Goal: Task Accomplishment & Management: Use online tool/utility

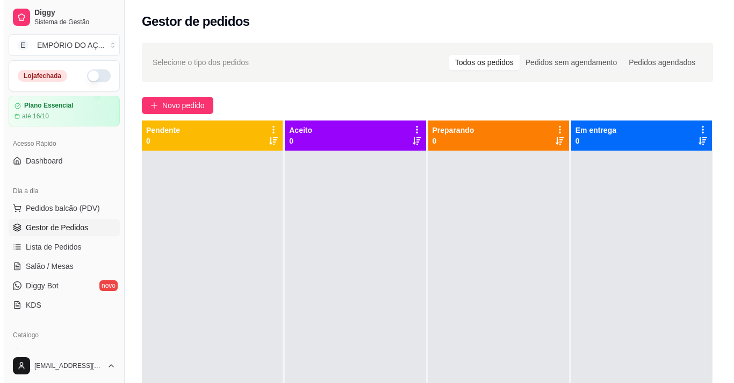
scroll to position [3, 0]
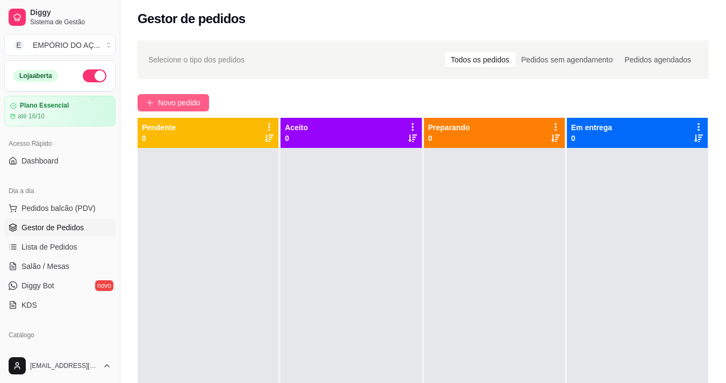
click at [179, 99] on span "Novo pedido" at bounding box center [179, 103] width 42 height 12
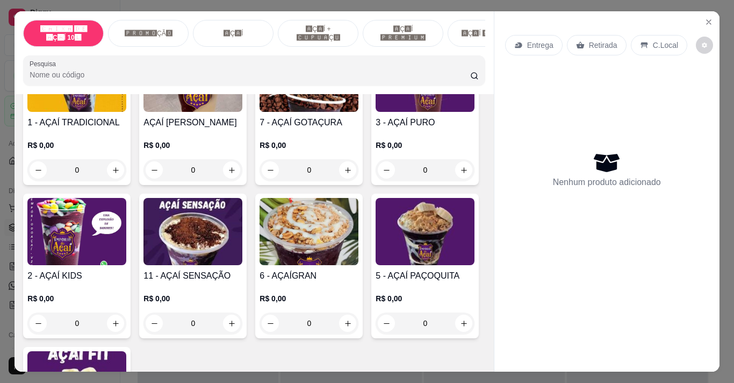
scroll to position [645, 0]
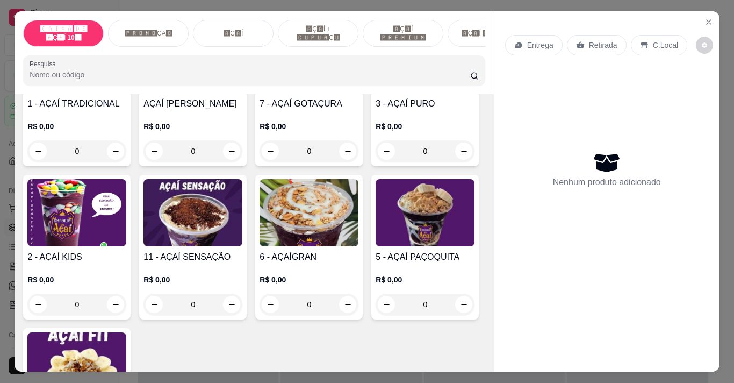
click at [242, 306] on div "0" at bounding box center [192, 303] width 99 height 21
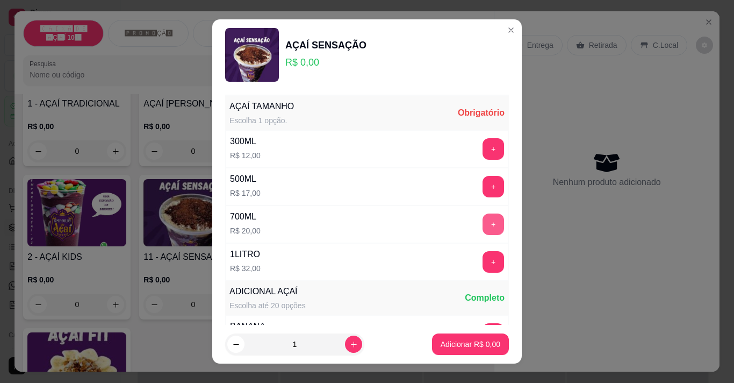
click at [483, 226] on button "+" at bounding box center [493, 223] width 21 height 21
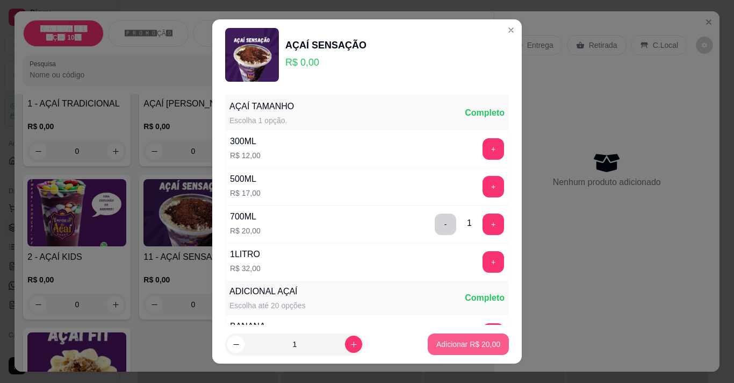
click at [465, 339] on p "Adicionar R$ 20,00" at bounding box center [468, 344] width 64 height 11
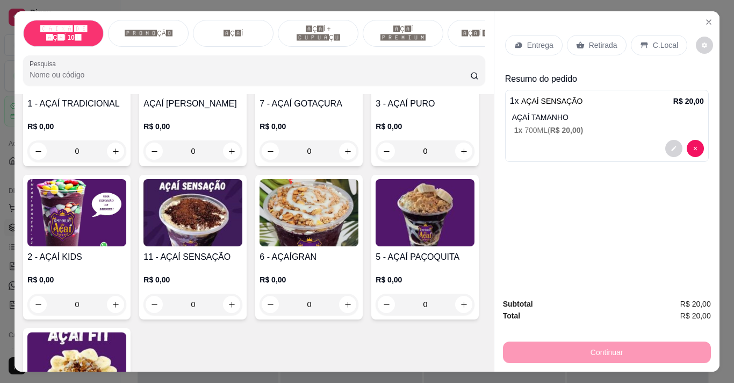
click at [521, 41] on div "Entrega" at bounding box center [533, 45] width 57 height 20
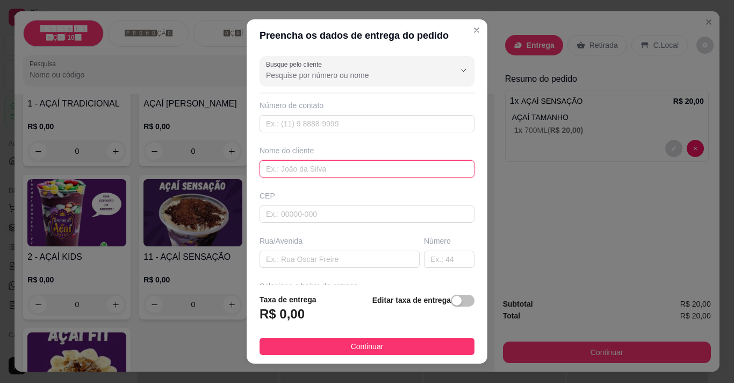
click at [300, 170] on input "text" at bounding box center [367, 168] width 215 height 17
type input "[PERSON_NAME]"
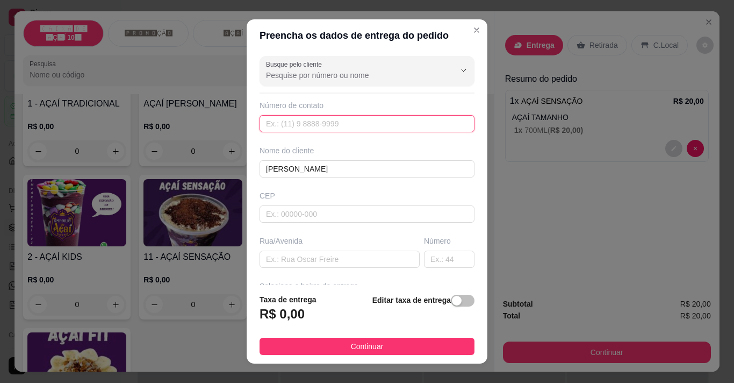
click at [307, 125] on input "text" at bounding box center [367, 123] width 215 height 17
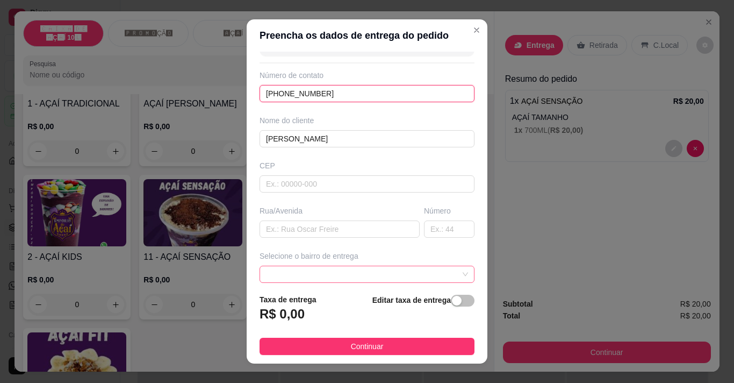
scroll to position [54, 0]
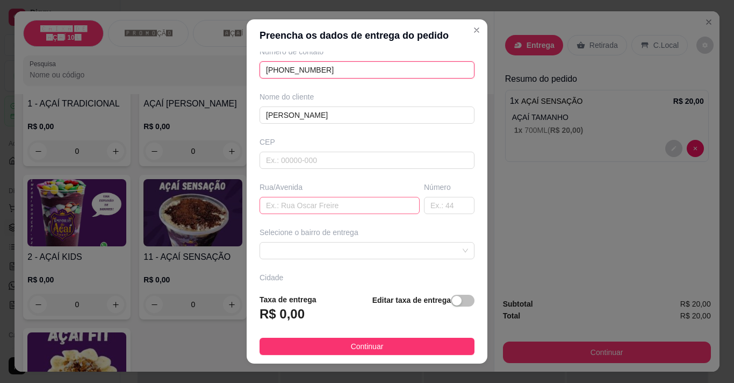
type input "[PHONE_NUMBER]"
click at [291, 206] on input "text" at bounding box center [340, 205] width 160 height 17
click at [321, 251] on span at bounding box center [367, 250] width 202 height 16
type input "5"
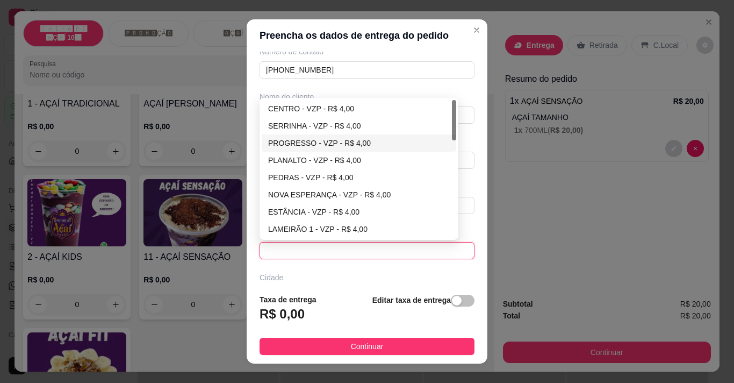
click at [315, 140] on div "PROGRESSO - VZP - R$ 4,00" at bounding box center [359, 143] width 182 height 12
type input "VZP"
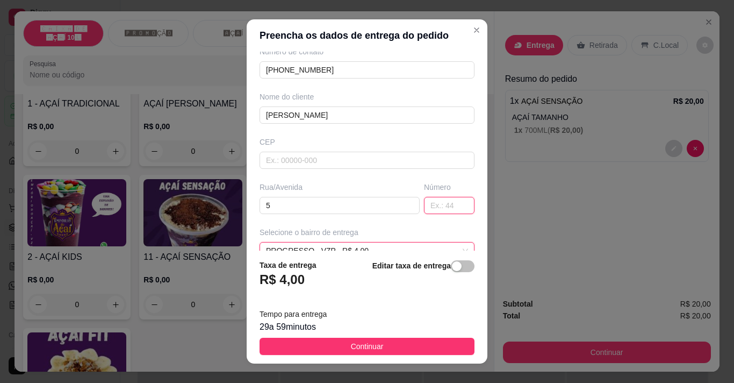
click at [430, 199] on input "text" at bounding box center [449, 205] width 51 height 17
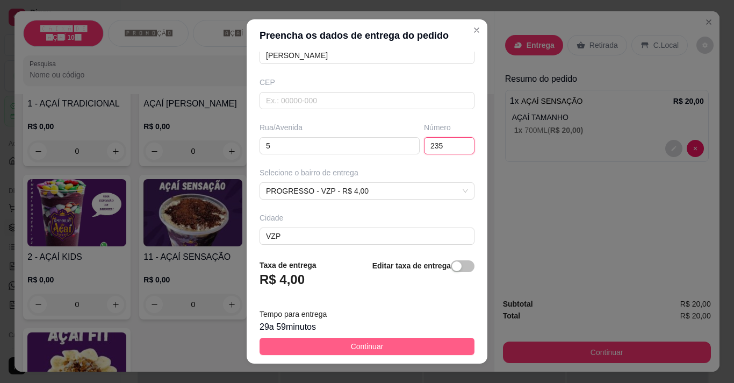
scroll to position [161, 0]
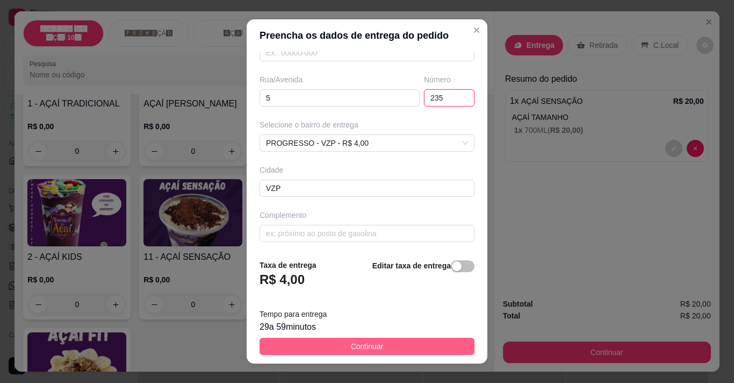
type input "235"
click at [359, 345] on span "Continuar" at bounding box center [367, 346] width 33 height 12
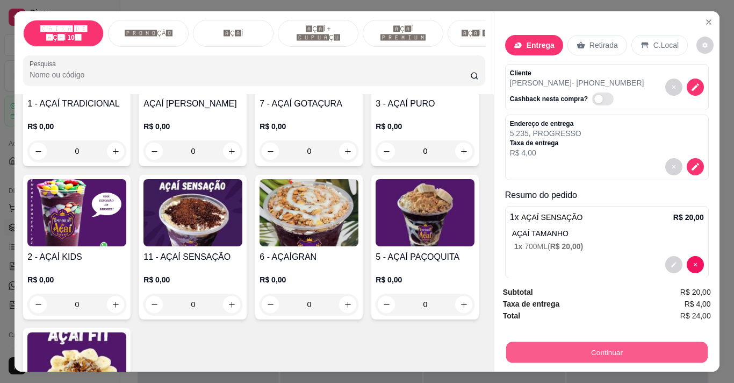
click at [548, 347] on button "Continuar" at bounding box center [606, 351] width 201 height 21
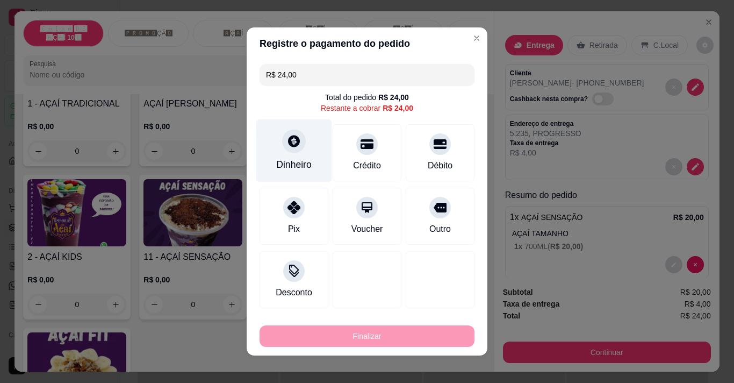
click at [286, 148] on div at bounding box center [294, 141] width 24 height 24
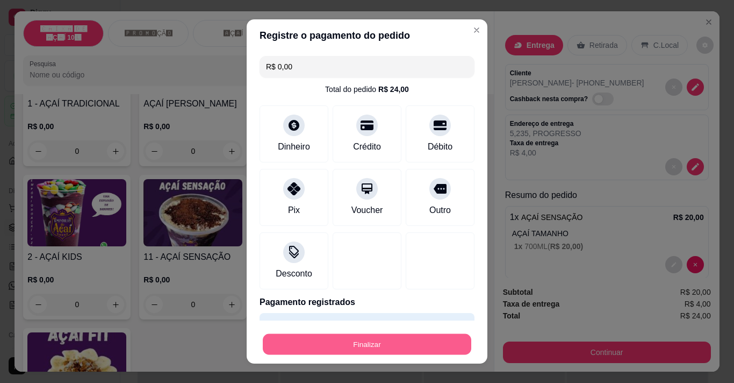
click at [336, 344] on button "Finalizar" at bounding box center [367, 344] width 208 height 21
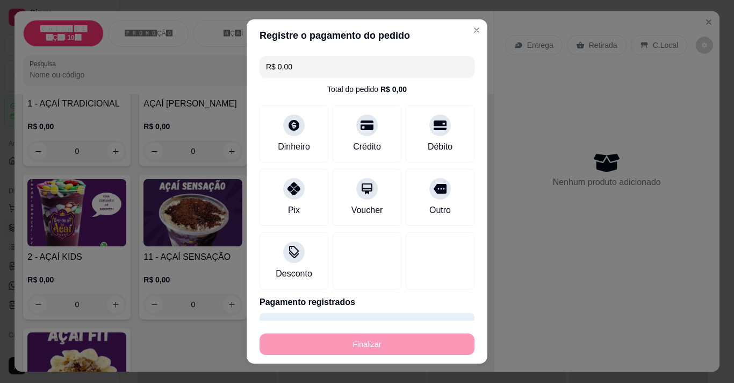
type input "-R$ 24,00"
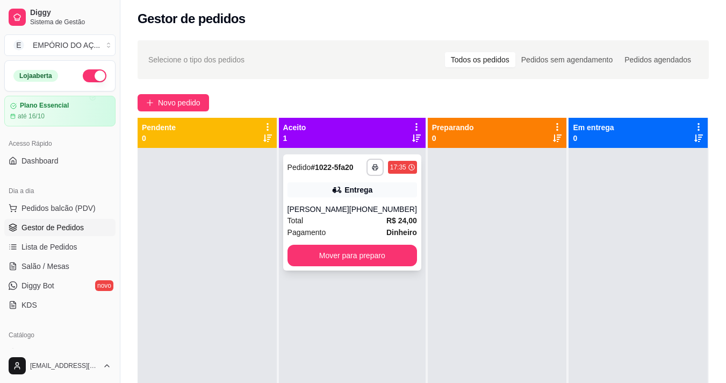
click at [376, 213] on div "[PHONE_NUMBER]" at bounding box center [383, 209] width 68 height 11
click at [334, 256] on button "Mover para preparo" at bounding box center [352, 255] width 126 height 21
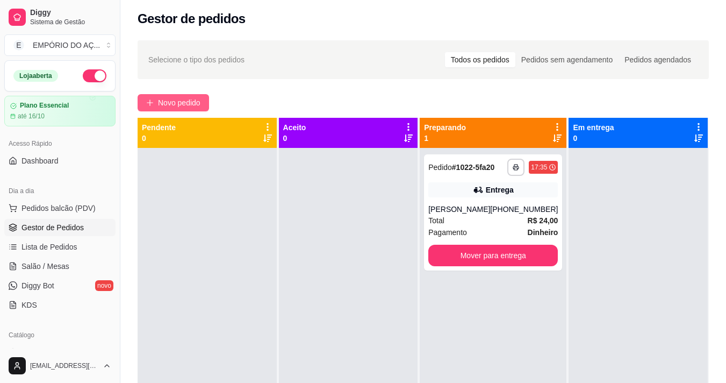
click at [186, 99] on span "Novo pedido" at bounding box center [179, 103] width 42 height 12
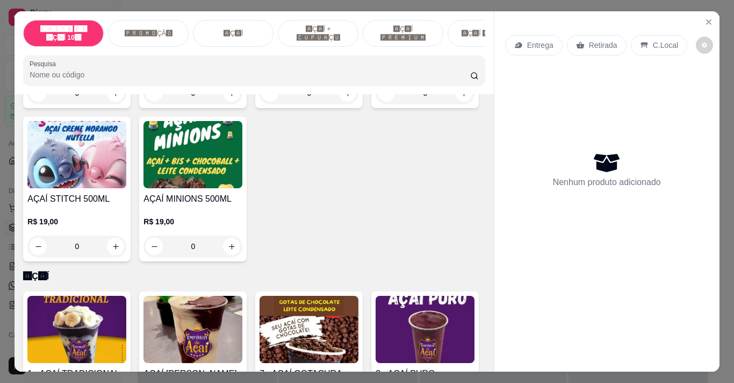
scroll to position [376, 0]
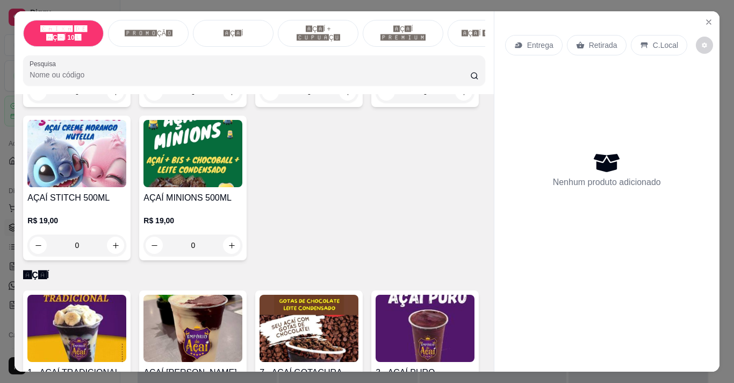
click at [126, 248] on div "0" at bounding box center [76, 244] width 99 height 21
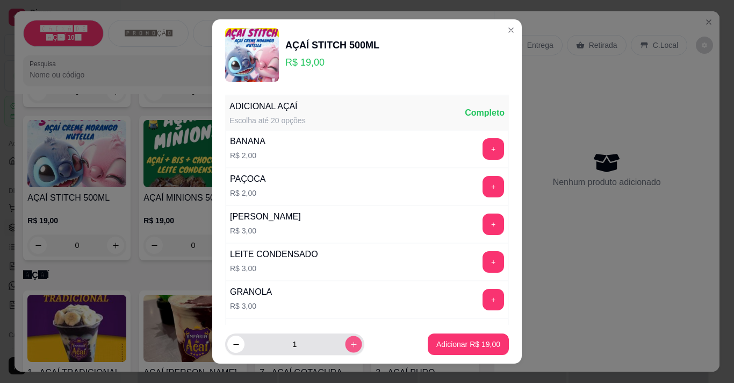
click at [350, 342] on icon "increase-product-quantity" at bounding box center [354, 344] width 8 height 8
type input "2"
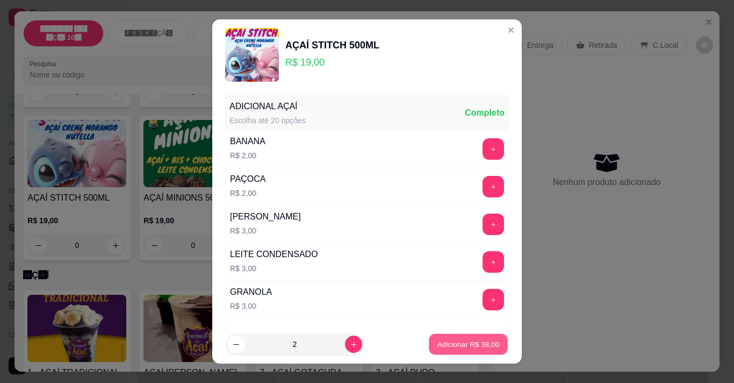
click at [460, 342] on p "Adicionar R$ 38,00" at bounding box center [468, 344] width 62 height 10
type input "2"
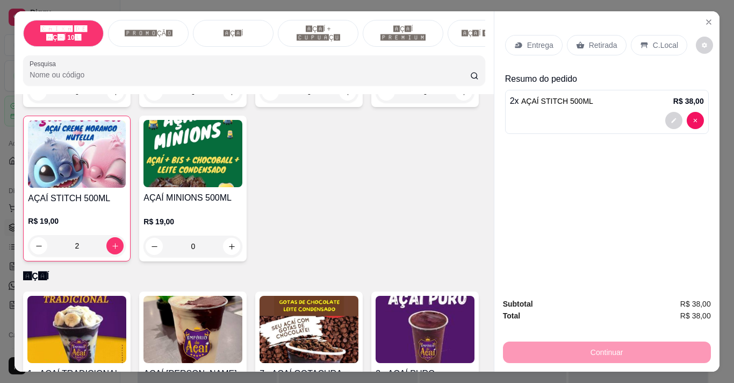
click at [539, 45] on p "Entrega" at bounding box center [540, 45] width 26 height 11
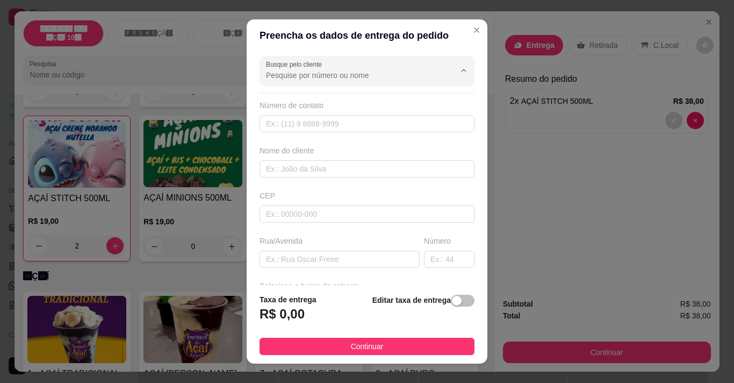
click at [357, 72] on input "Busque pelo cliente" at bounding box center [352, 75] width 172 height 11
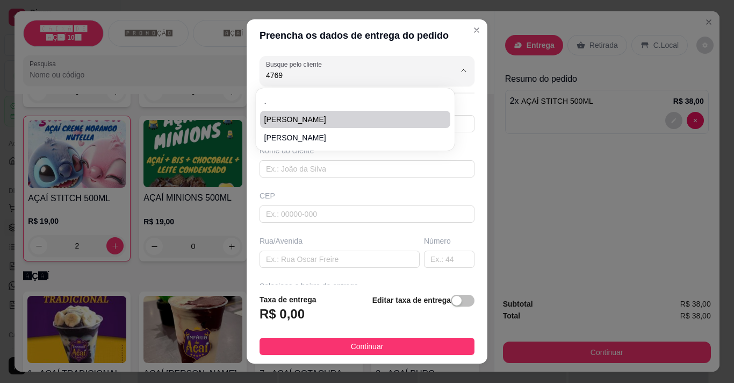
click at [291, 118] on span "[PERSON_NAME]" at bounding box center [349, 119] width 171 height 11
type input "[PERSON_NAME]"
type input "3888664769"
type input "[PERSON_NAME]"
type input "rua c"
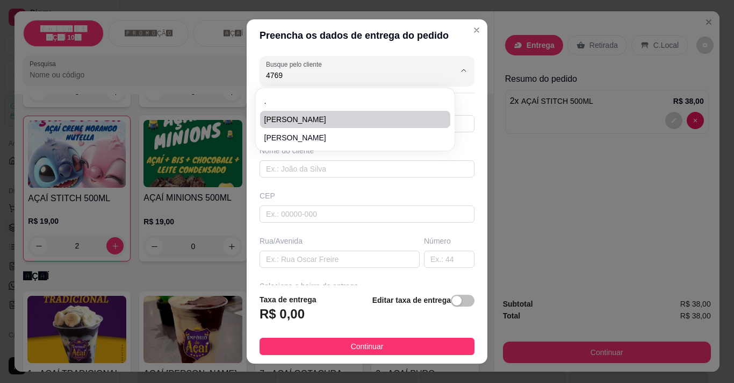
type input "581"
type input "VZP"
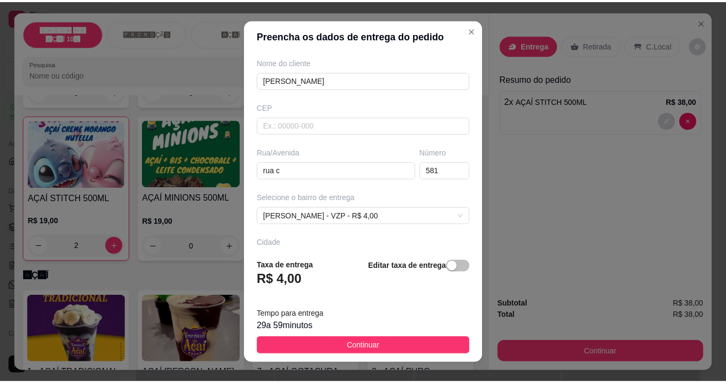
scroll to position [107, 0]
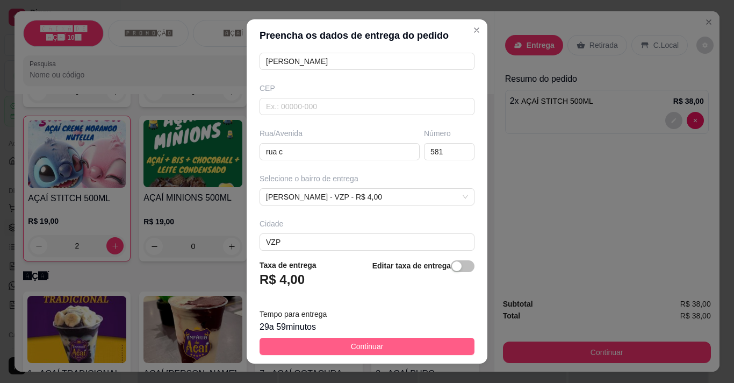
type input "[PERSON_NAME]"
click at [351, 350] on span "Continuar" at bounding box center [367, 346] width 33 height 12
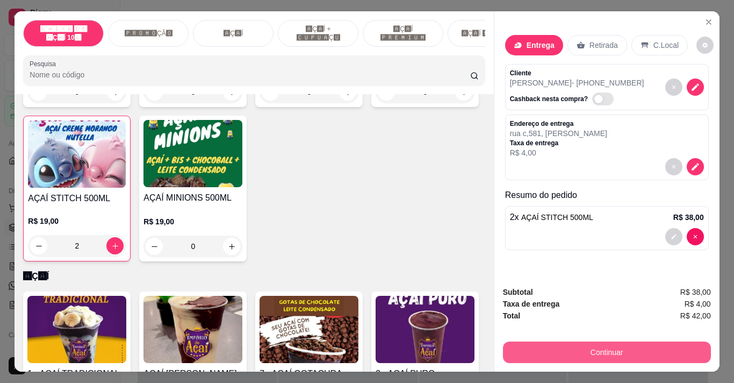
click at [535, 354] on button "Continuar" at bounding box center [607, 351] width 208 height 21
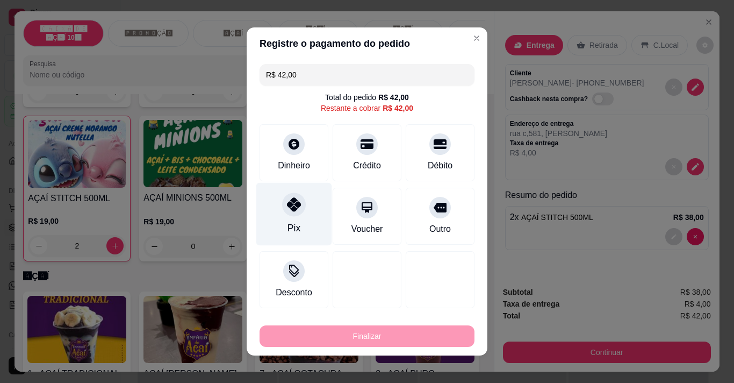
click at [287, 229] on div "Pix" at bounding box center [293, 228] width 13 height 14
type input "R$ 0,00"
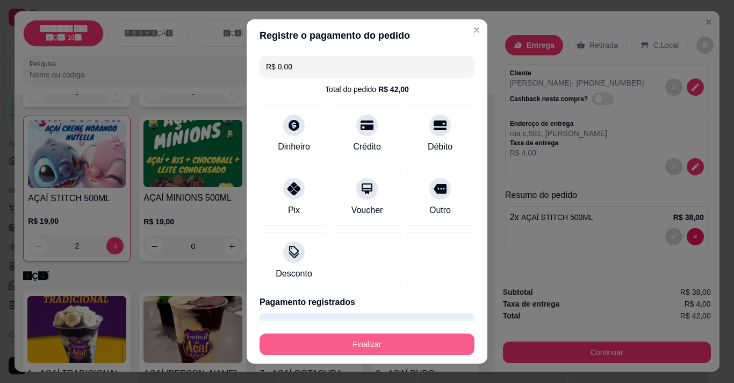
click at [376, 346] on button "Finalizar" at bounding box center [367, 343] width 215 height 21
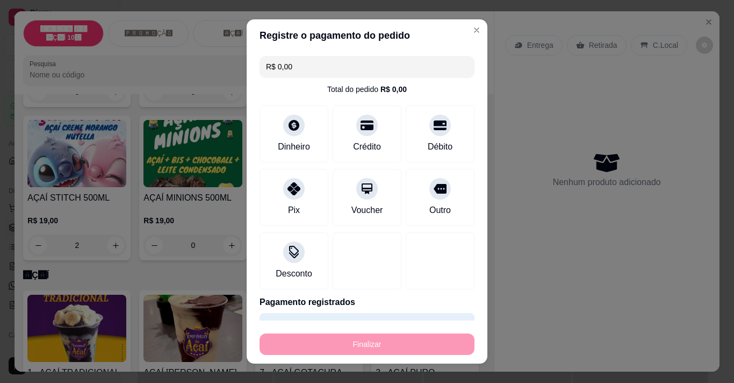
type input "0"
type input "-R$ 42,00"
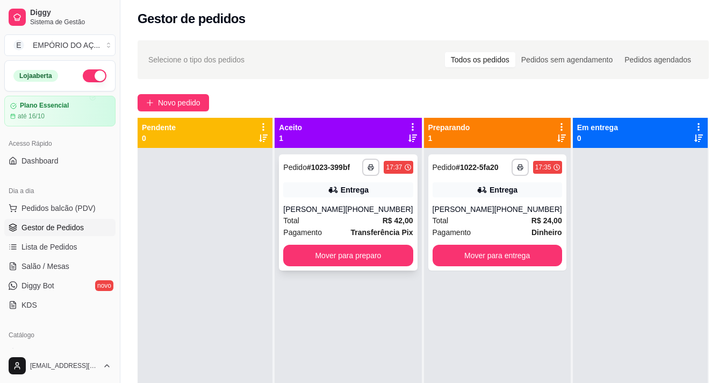
click at [340, 219] on div "Total R$ 42,00" at bounding box center [347, 220] width 129 height 12
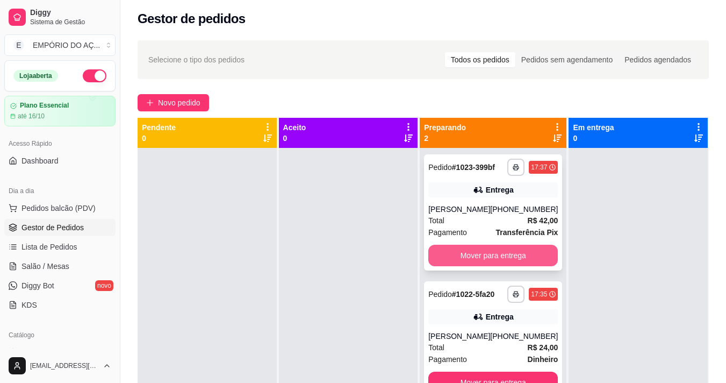
click at [503, 261] on button "Mover para entrega" at bounding box center [492, 254] width 129 height 21
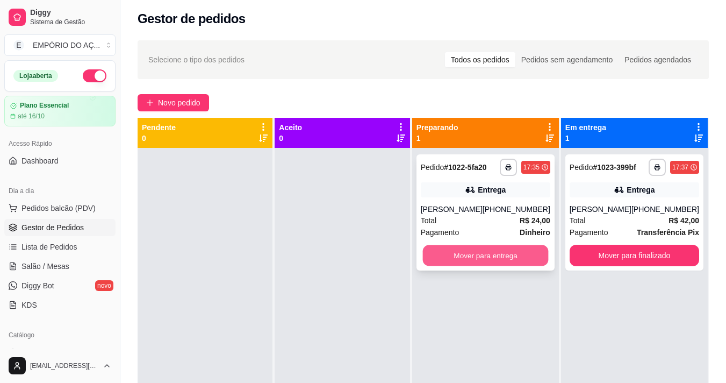
click at [505, 252] on button "Mover para entrega" at bounding box center [485, 255] width 126 height 21
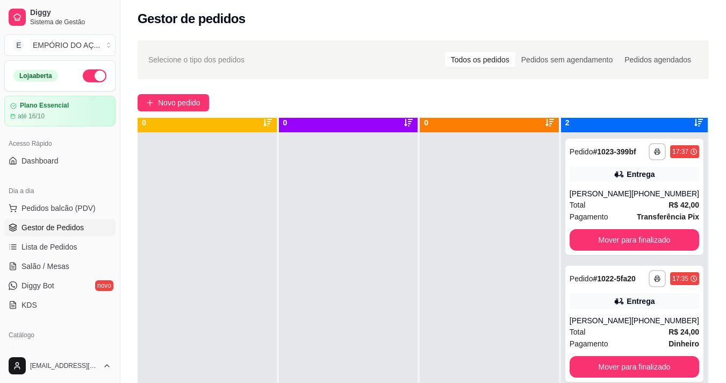
scroll to position [30, 0]
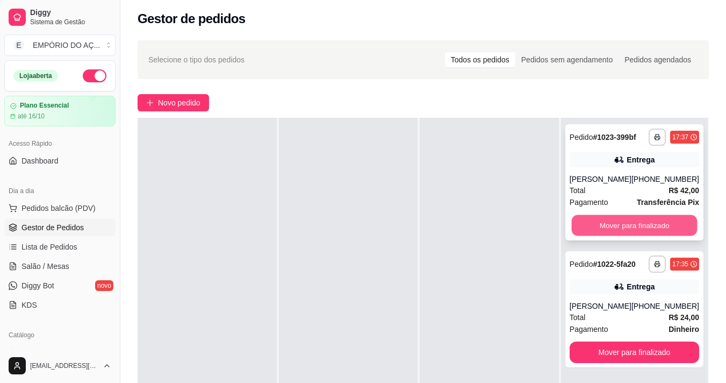
click at [632, 227] on button "Mover para finalizado" at bounding box center [634, 225] width 126 height 21
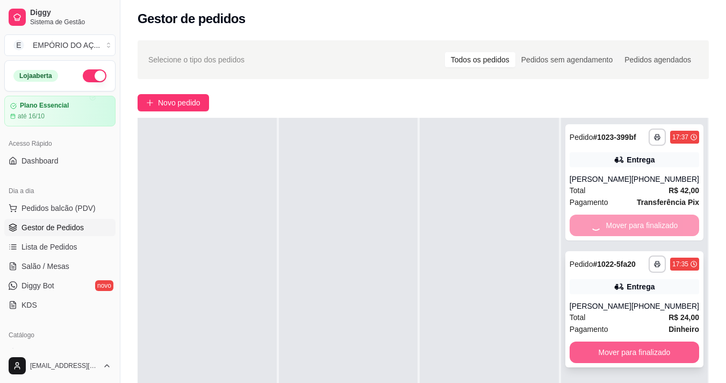
click at [603, 344] on button "Mover para finalizado" at bounding box center [634, 351] width 129 height 21
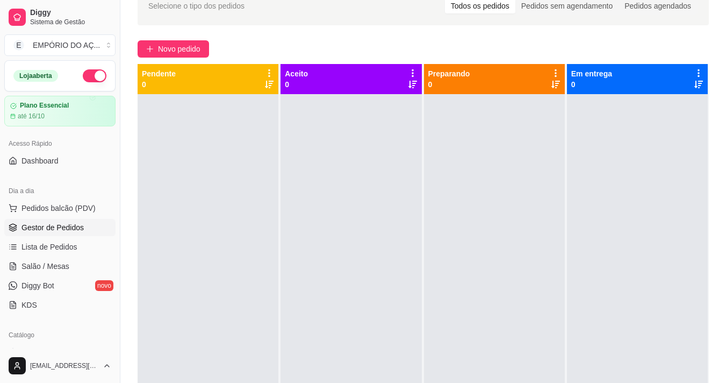
scroll to position [161, 0]
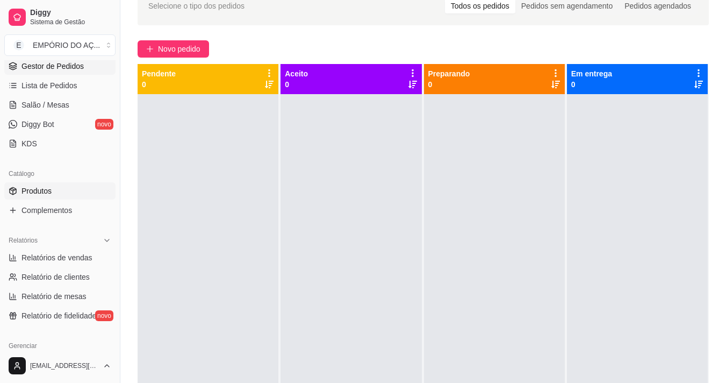
click at [38, 196] on span "Produtos" at bounding box center [36, 190] width 30 height 11
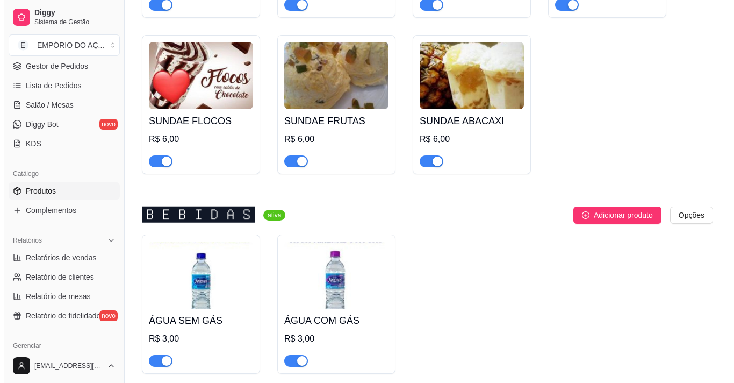
scroll to position [4675, 0]
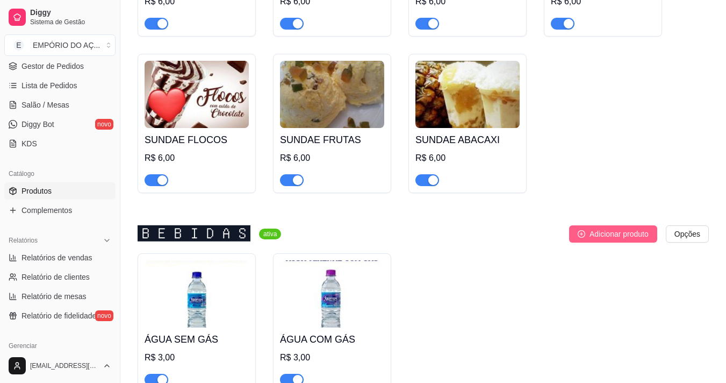
click at [608, 228] on span "Adicionar produto" at bounding box center [618, 234] width 59 height 12
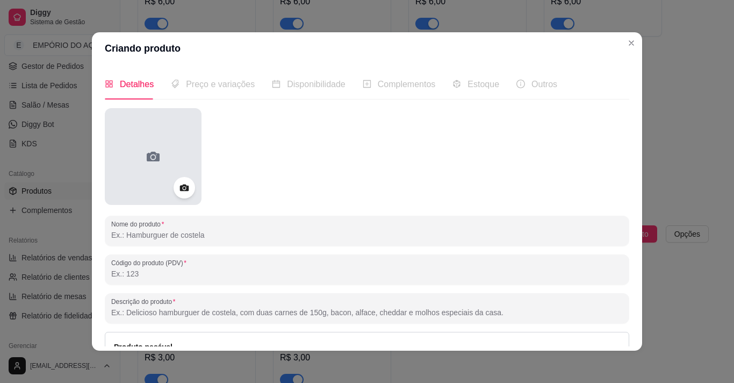
click at [147, 154] on icon at bounding box center [153, 157] width 13 height 10
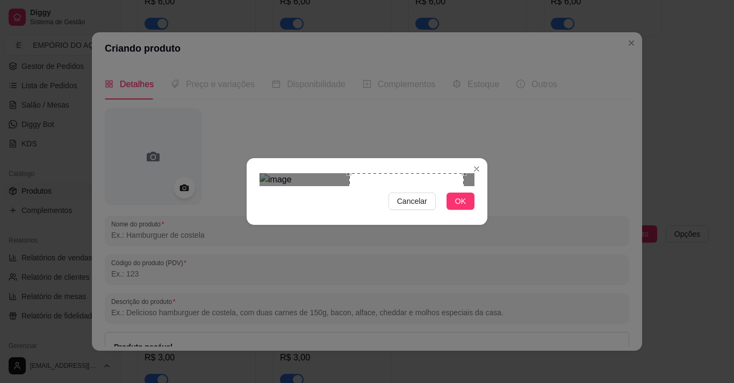
click at [231, 121] on div "Cancelar OK" at bounding box center [367, 191] width 734 height 383
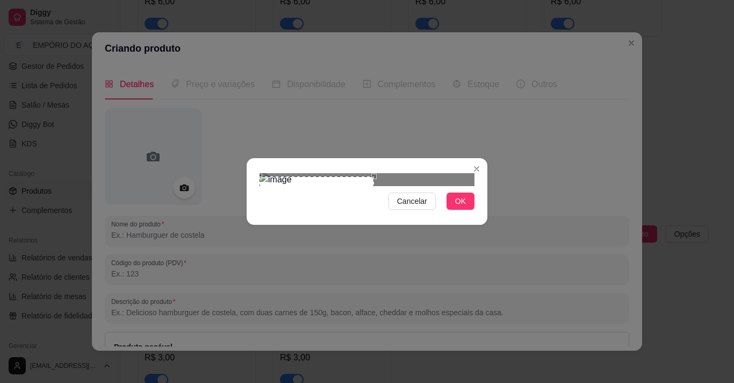
click at [322, 186] on div "Use the arrow keys to move the crop selection area" at bounding box center [317, 233] width 114 height 114
click at [454, 210] on button "OK" at bounding box center [461, 200] width 28 height 17
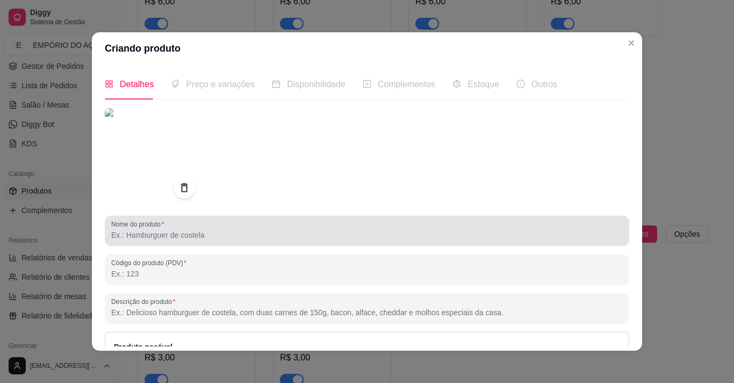
click at [162, 239] on input "Nome do produto" at bounding box center [367, 234] width 512 height 11
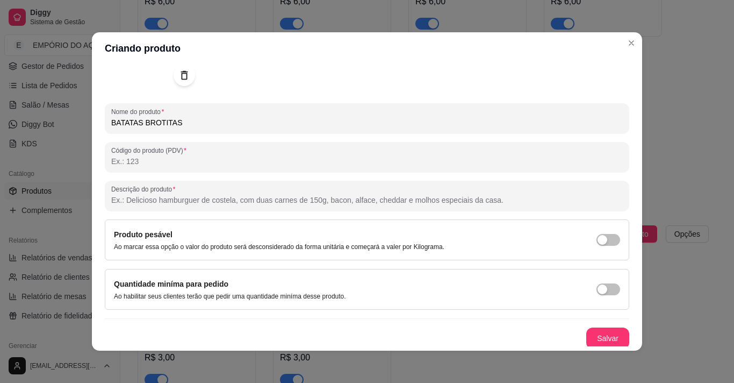
scroll to position [115, 0]
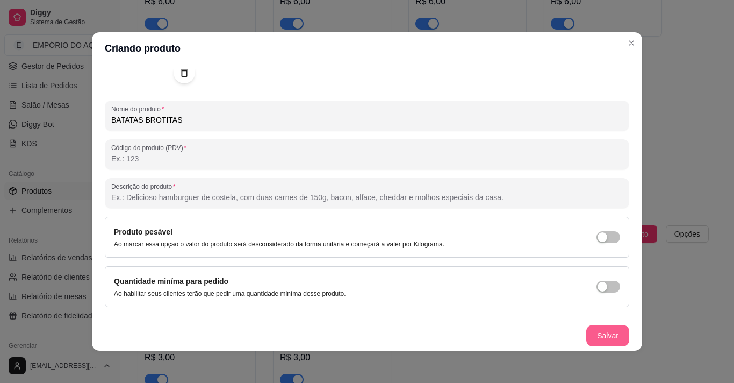
type input "BATATAS BROTITAS"
click at [600, 329] on button "Salvar" at bounding box center [608, 335] width 42 height 21
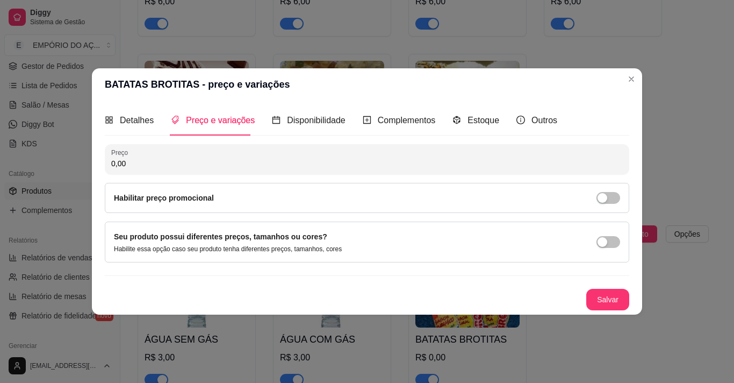
scroll to position [0, 0]
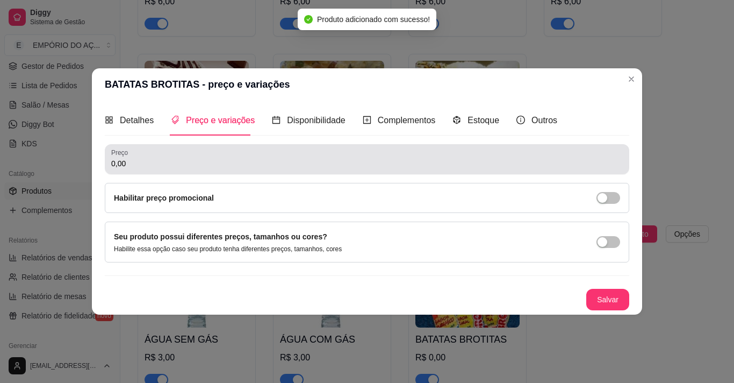
click at [177, 161] on input "0,00" at bounding box center [367, 163] width 512 height 11
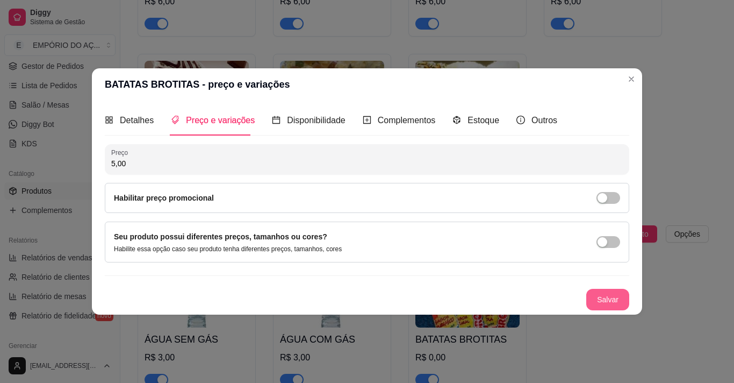
type input "5,00"
click at [596, 295] on button "Salvar" at bounding box center [607, 299] width 43 height 21
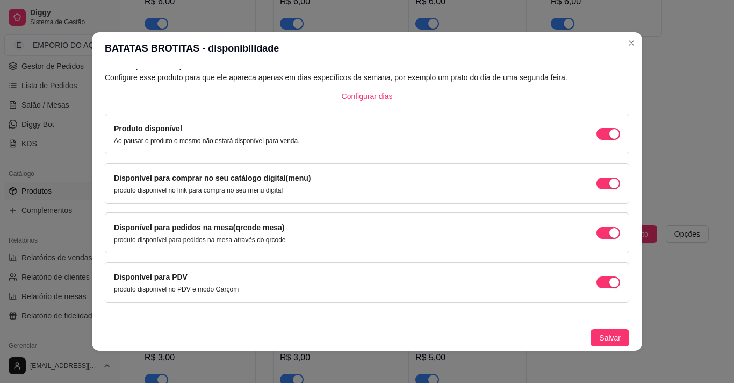
scroll to position [2, 0]
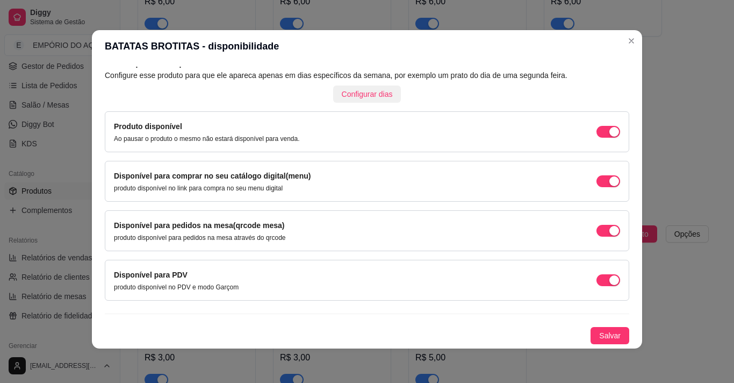
click at [350, 97] on span "Configurar dias" at bounding box center [367, 94] width 51 height 12
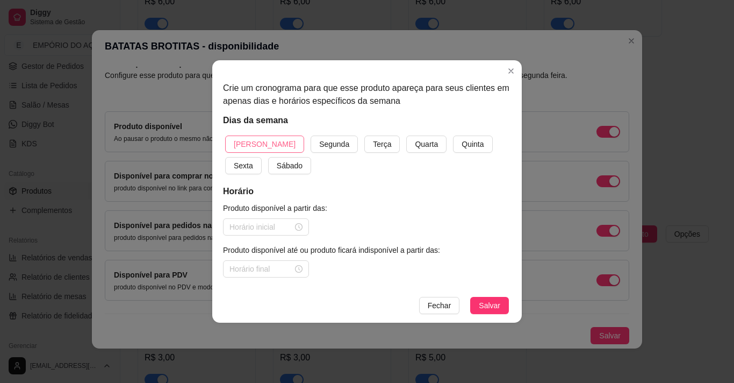
click at [240, 140] on span "[PERSON_NAME]" at bounding box center [265, 144] width 62 height 12
click at [364, 148] on button "Terça" at bounding box center [381, 143] width 35 height 17
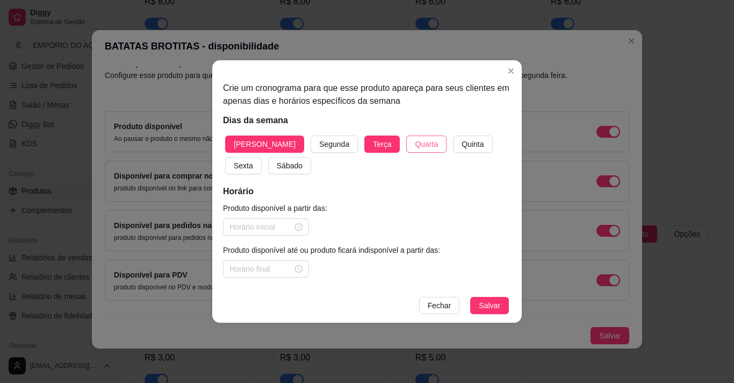
click at [415, 138] on span "Quarta" at bounding box center [426, 144] width 23 height 12
click at [462, 142] on span "Quinta" at bounding box center [473, 144] width 22 height 12
click at [253, 160] on span "Sexta" at bounding box center [243, 166] width 19 height 12
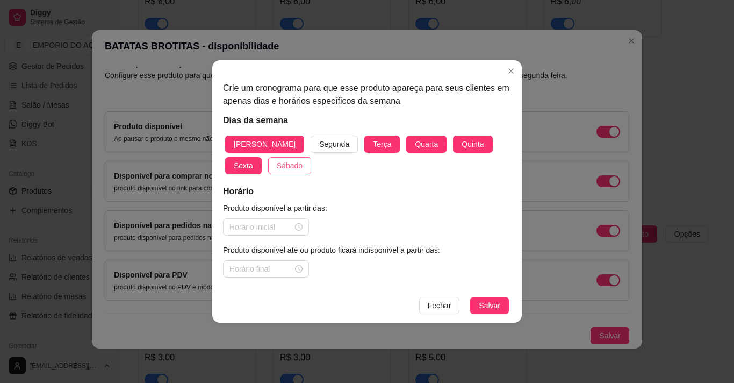
click at [277, 168] on span "Sábado" at bounding box center [290, 166] width 26 height 12
click at [239, 230] on input at bounding box center [260, 227] width 63 height 12
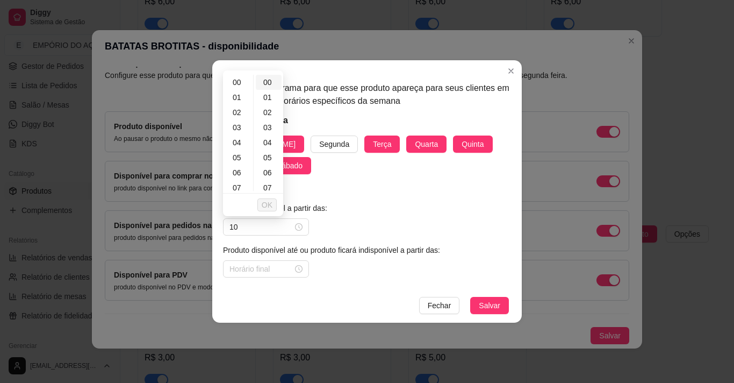
click at [264, 87] on div "00" at bounding box center [269, 82] width 26 height 15
click at [239, 123] on div "10" at bounding box center [238, 125] width 26 height 15
type input "10:00"
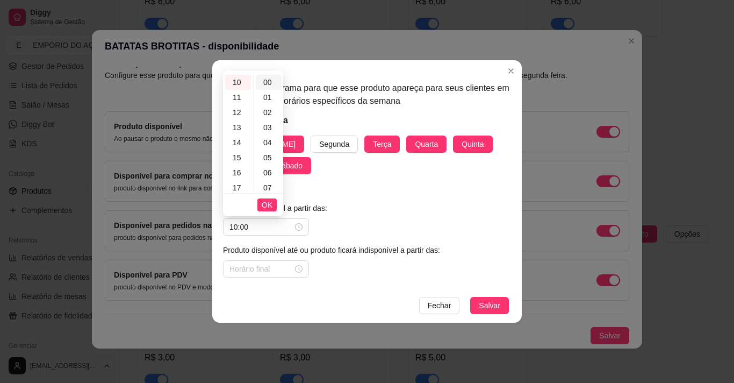
click at [271, 83] on div "00" at bounding box center [269, 82] width 26 height 15
click at [274, 202] on button "OK" at bounding box center [266, 204] width 19 height 13
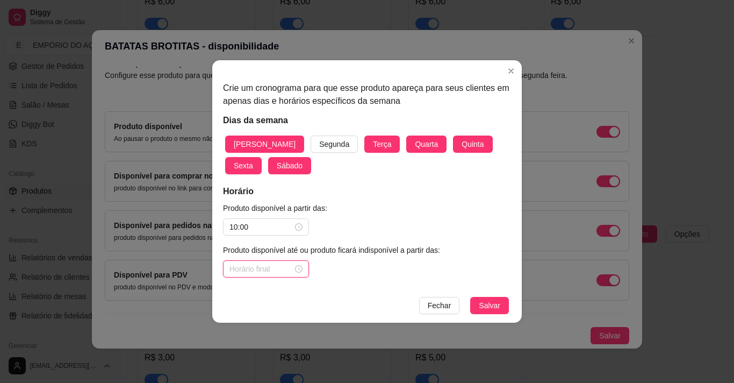
click at [253, 272] on input at bounding box center [260, 269] width 63 height 12
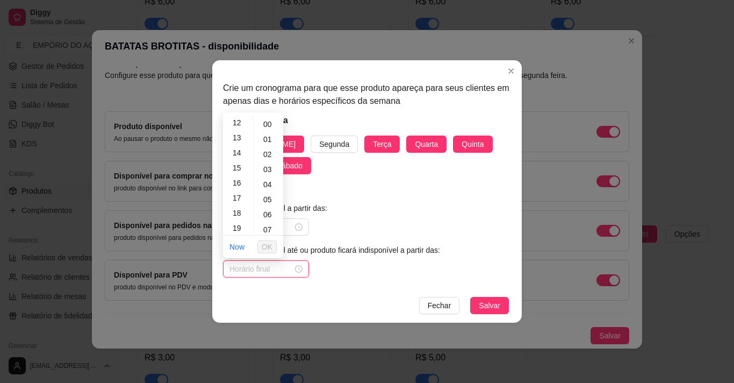
scroll to position [245, 0]
click at [241, 222] on div "23" at bounding box center [238, 225] width 26 height 15
type input "23:00"
click at [274, 119] on div "00" at bounding box center [269, 124] width 26 height 15
click at [272, 244] on button "OK" at bounding box center [266, 246] width 19 height 13
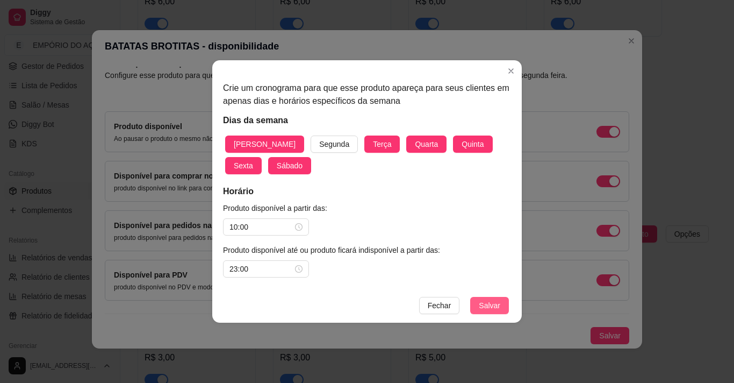
click at [500, 306] on span "Salvar" at bounding box center [489, 305] width 21 height 12
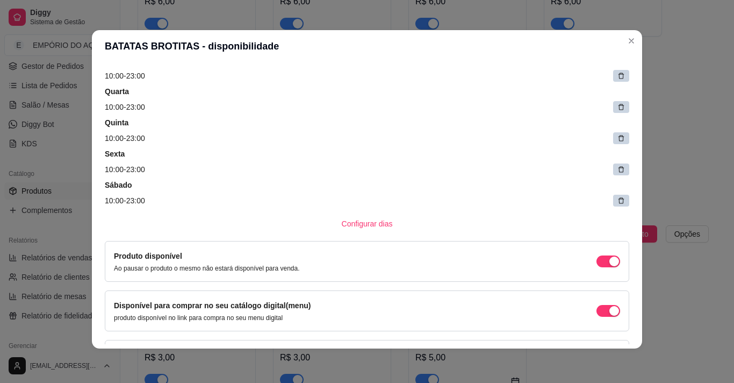
scroll to position [250, 0]
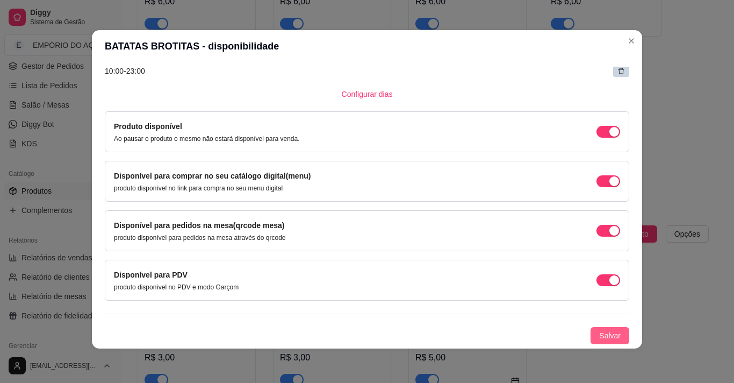
click at [599, 330] on span "Salvar" at bounding box center [609, 335] width 21 height 12
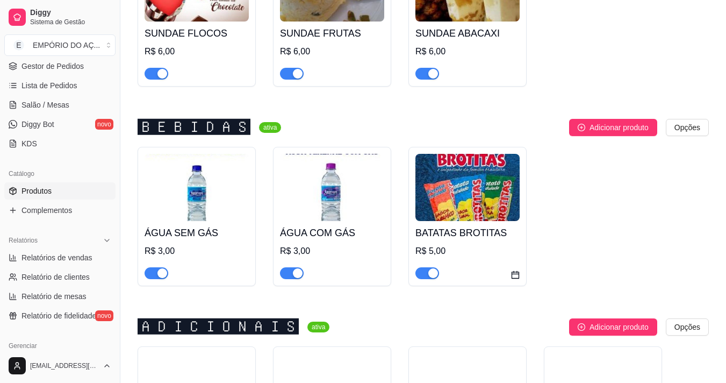
scroll to position [4782, 0]
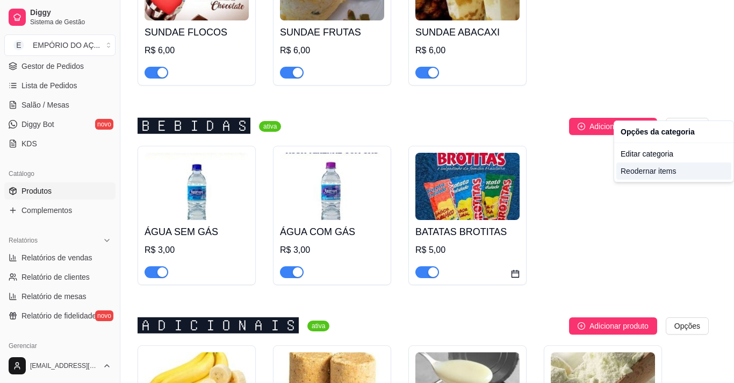
click at [635, 176] on div "Reodernar items" at bounding box center [673, 170] width 115 height 17
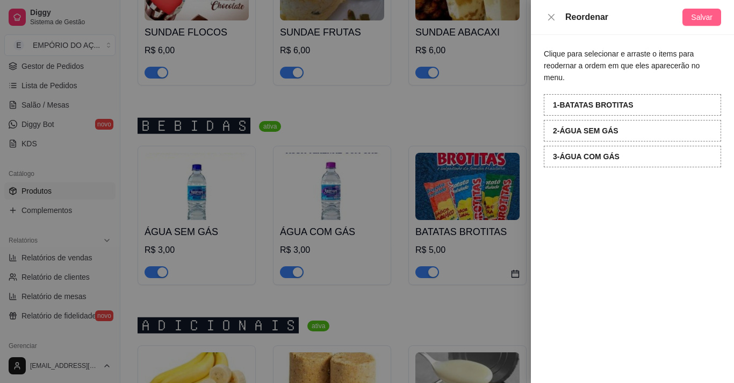
click at [714, 18] on button "Salvar" at bounding box center [701, 17] width 39 height 17
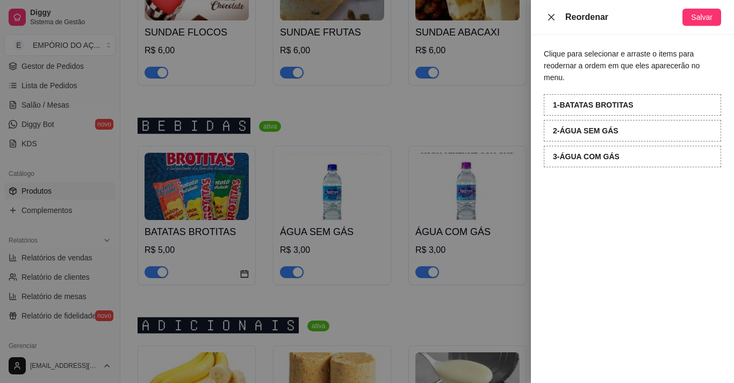
click at [551, 15] on icon "close" at bounding box center [551, 17] width 9 height 9
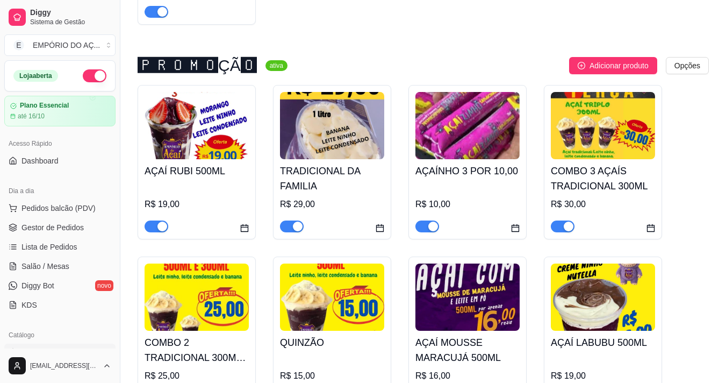
scroll to position [114, 0]
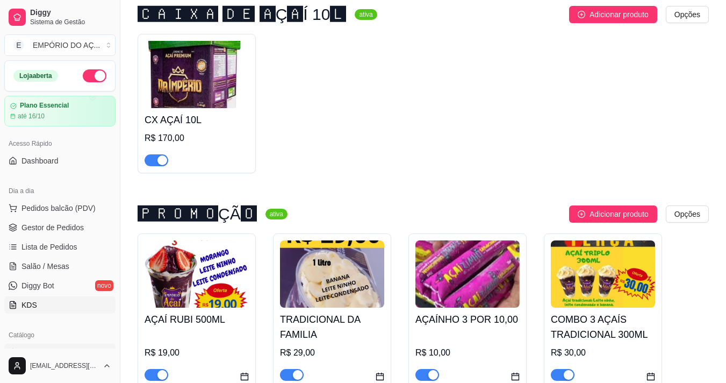
click at [36, 298] on link "KDS" at bounding box center [59, 304] width 111 height 17
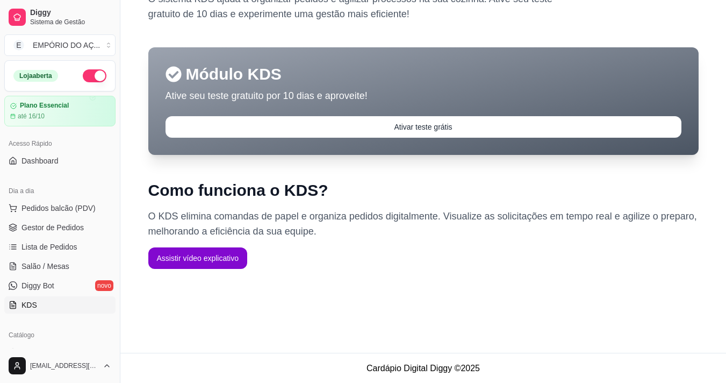
scroll to position [69, 0]
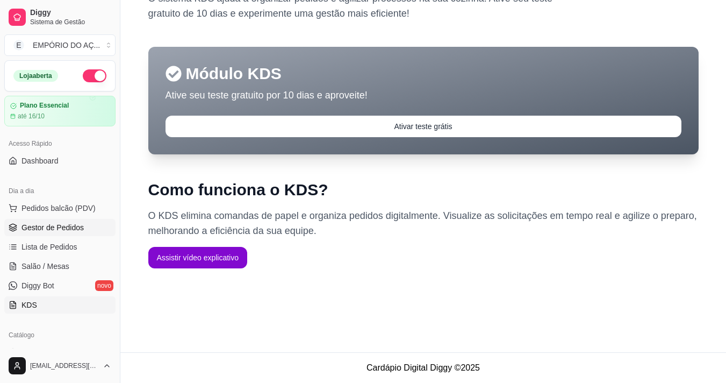
click at [53, 226] on span "Gestor de Pedidos" at bounding box center [52, 227] width 62 height 11
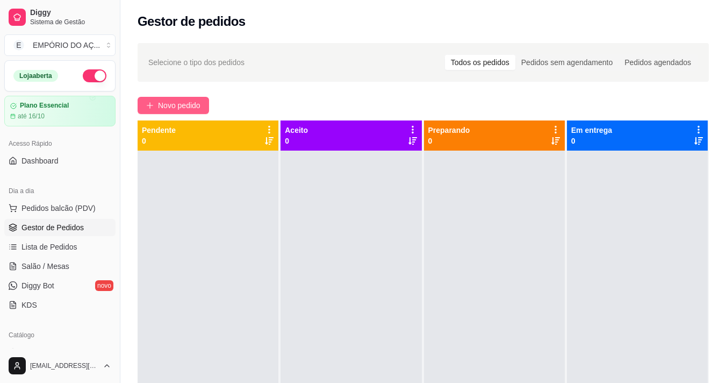
click at [176, 103] on span "Novo pedido" at bounding box center [179, 105] width 42 height 12
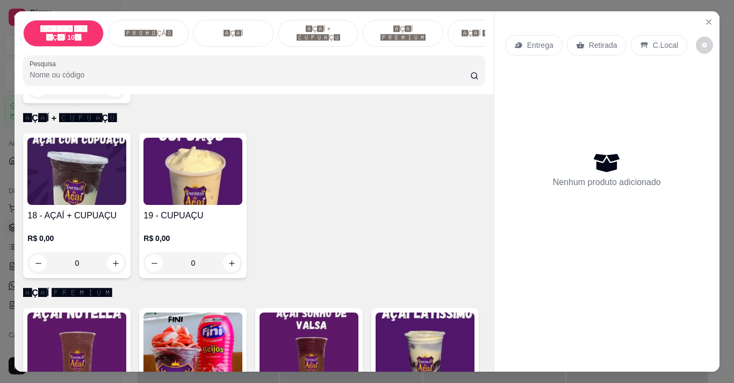
scroll to position [1128, 0]
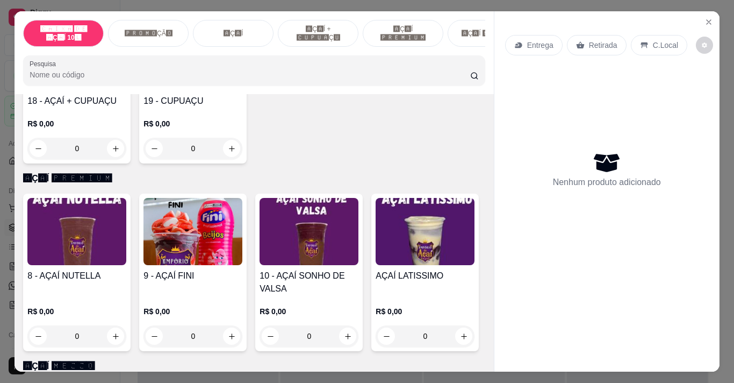
click at [63, 259] on img at bounding box center [76, 231] width 99 height 67
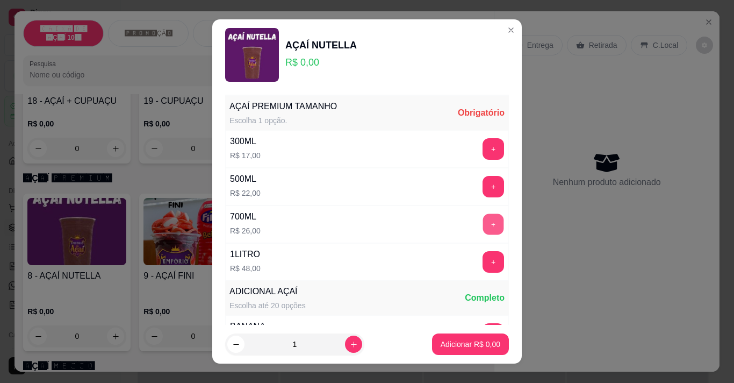
click at [483, 227] on button "+" at bounding box center [493, 223] width 21 height 21
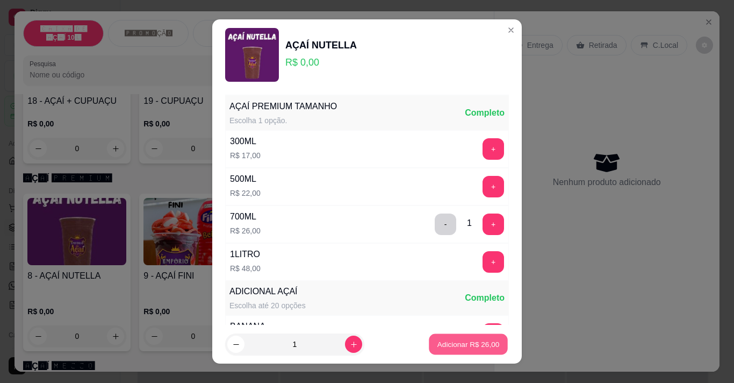
click at [437, 345] on p "Adicionar R$ 26,00" at bounding box center [468, 344] width 62 height 10
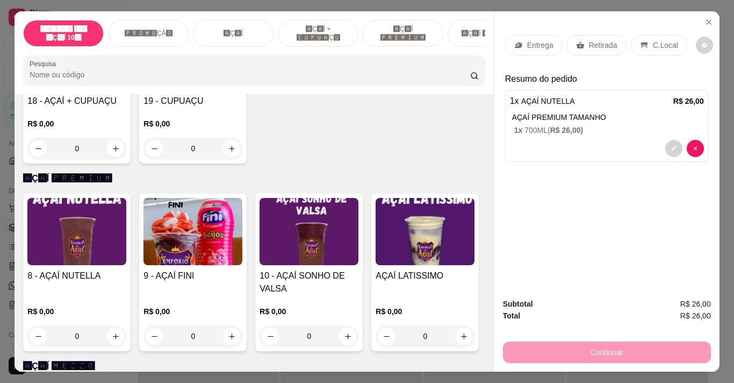
click at [531, 47] on div "Entrega" at bounding box center [533, 45] width 57 height 20
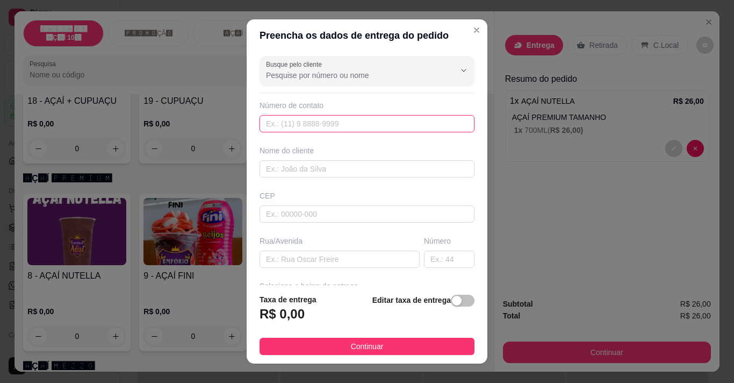
click at [284, 121] on input "text" at bounding box center [367, 123] width 215 height 17
type input "[PHONE_NUMBER]"
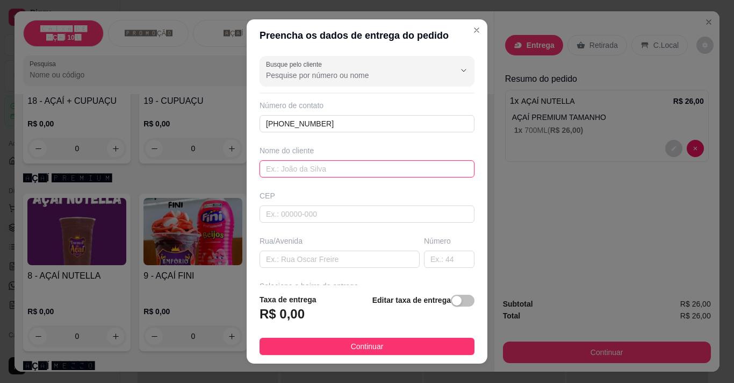
click at [279, 165] on input "text" at bounding box center [367, 168] width 215 height 17
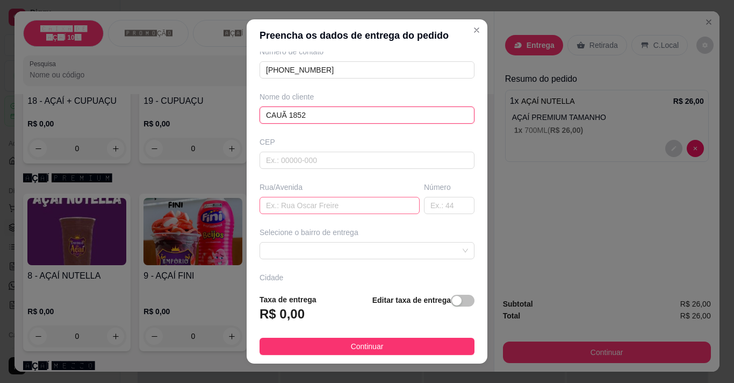
type input "CAUÃ 1852"
click at [300, 204] on input "text" at bounding box center [340, 205] width 160 height 17
type input "[PERSON_NAME]"
click at [443, 200] on input "text" at bounding box center [449, 205] width 51 height 17
click at [285, 245] on span at bounding box center [367, 250] width 202 height 16
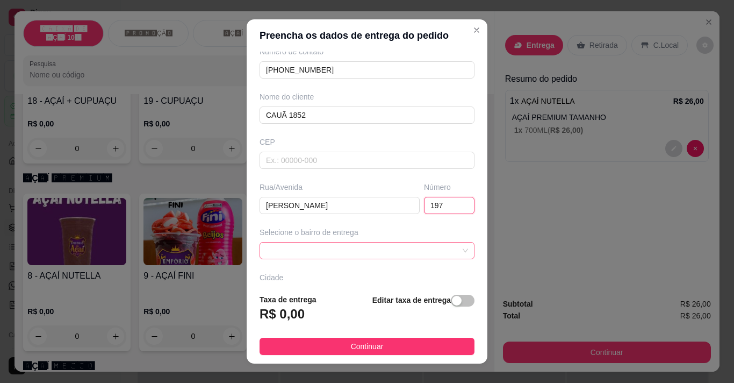
type input "197"
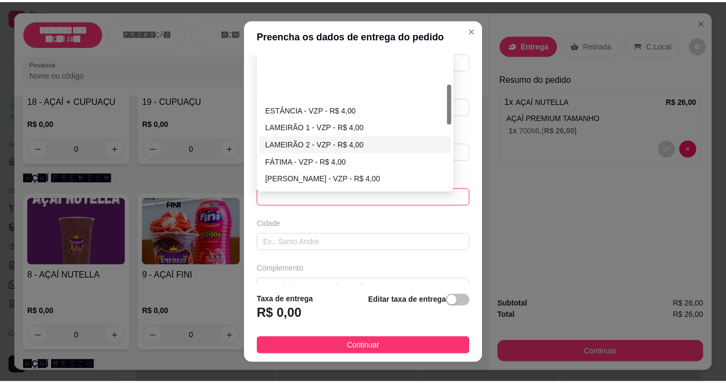
scroll to position [161, 0]
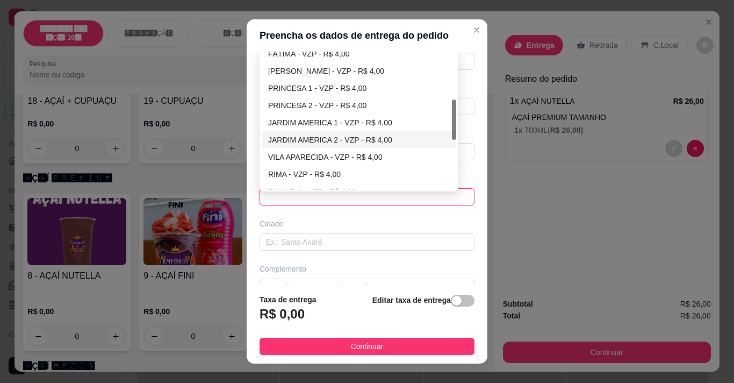
click at [304, 138] on div "JARDIM AMERICA 2 - VZP - R$ 4,00" at bounding box center [359, 140] width 182 height 12
type input "VZP"
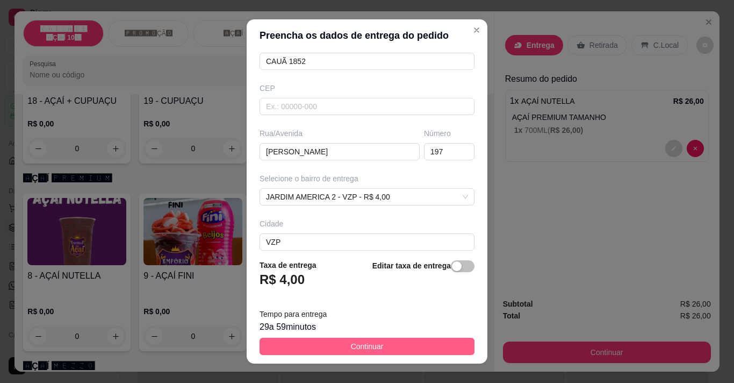
click at [356, 347] on span "Continuar" at bounding box center [367, 346] width 33 height 12
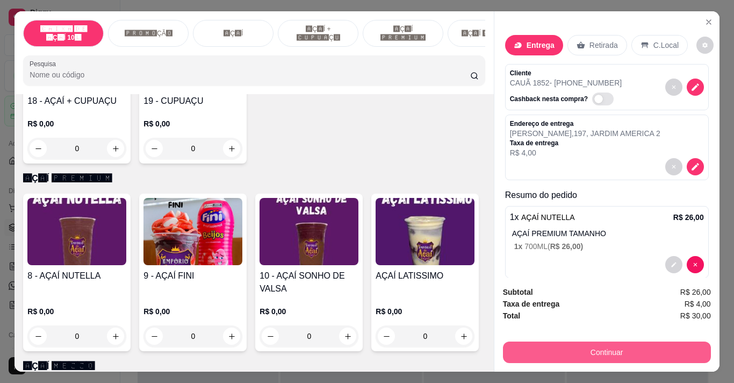
click at [555, 347] on button "Continuar" at bounding box center [607, 351] width 208 height 21
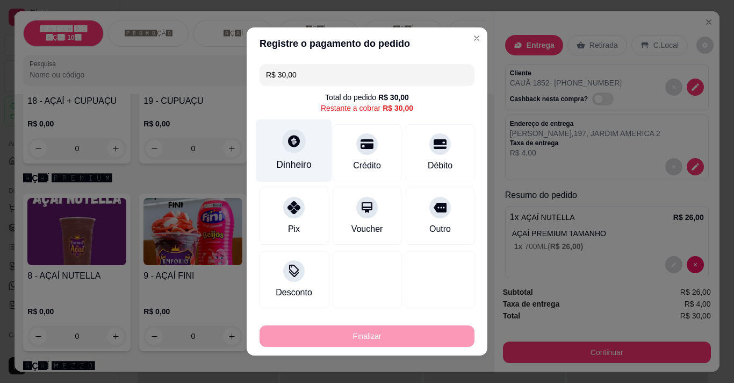
click at [278, 166] on div "Dinheiro" at bounding box center [293, 164] width 35 height 14
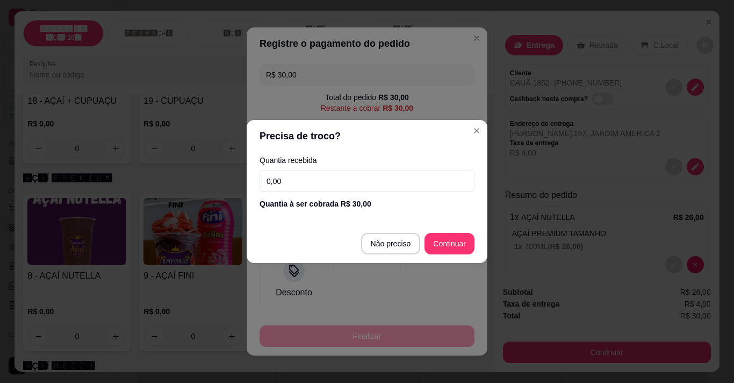
click at [296, 189] on input "0,00" at bounding box center [367, 180] width 215 height 21
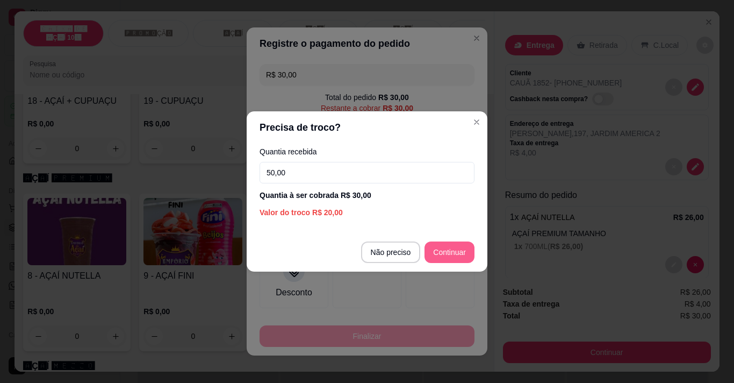
type input "50,00"
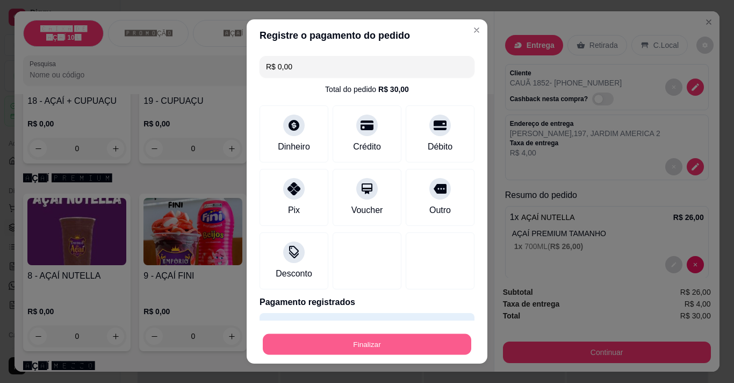
click at [294, 341] on button "Finalizar" at bounding box center [367, 344] width 208 height 21
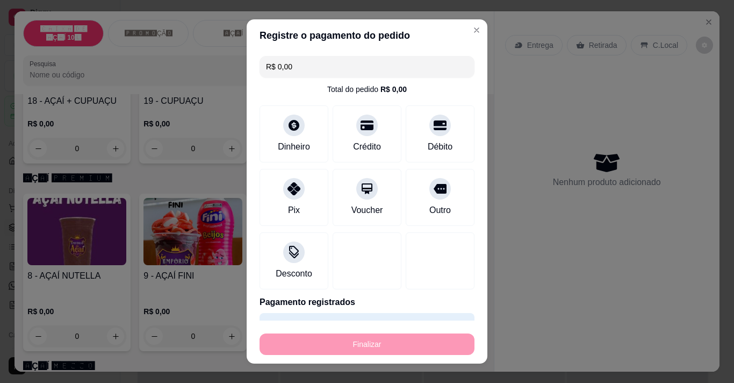
type input "-R$ 30,00"
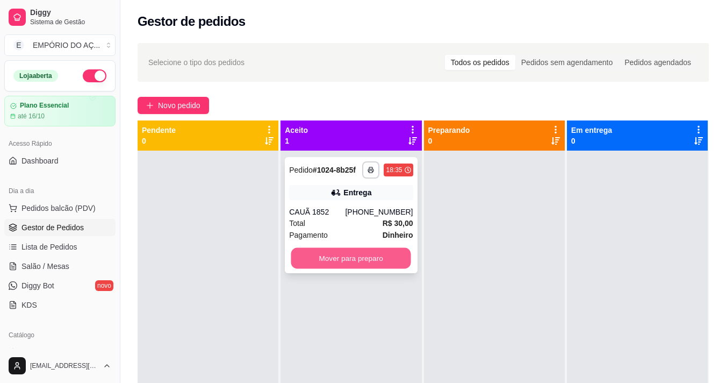
click at [325, 263] on button "Mover para preparo" at bounding box center [351, 258] width 120 height 21
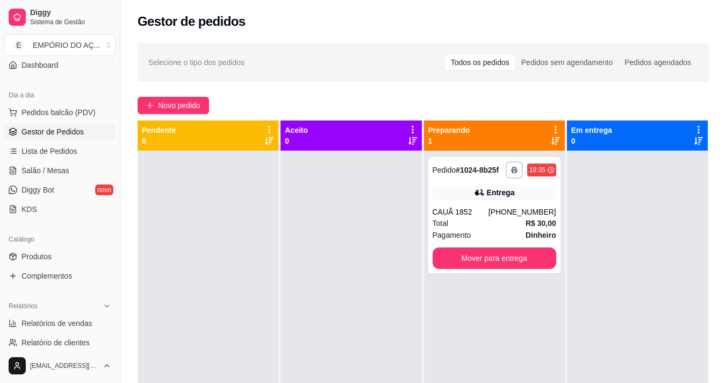
scroll to position [107, 0]
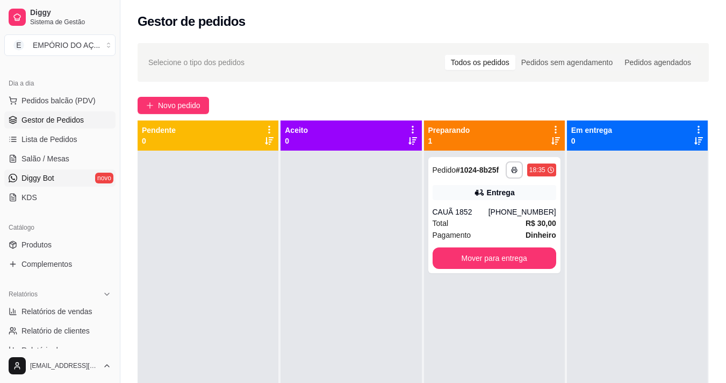
click at [49, 181] on span "Diggy Bot" at bounding box center [37, 177] width 33 height 11
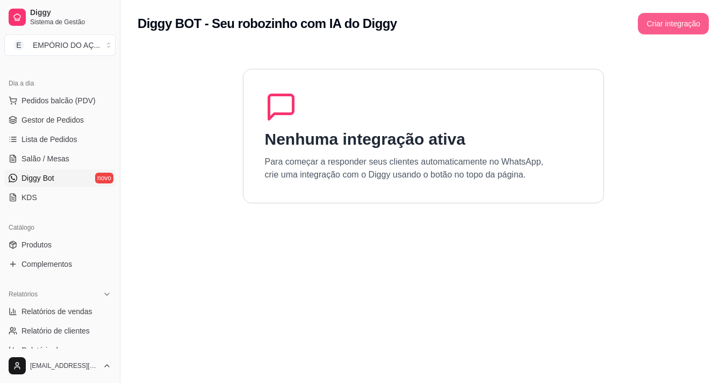
click at [672, 18] on button "Criar integração" at bounding box center [673, 23] width 71 height 21
click at [686, 20] on button "Criar integração" at bounding box center [673, 23] width 69 height 21
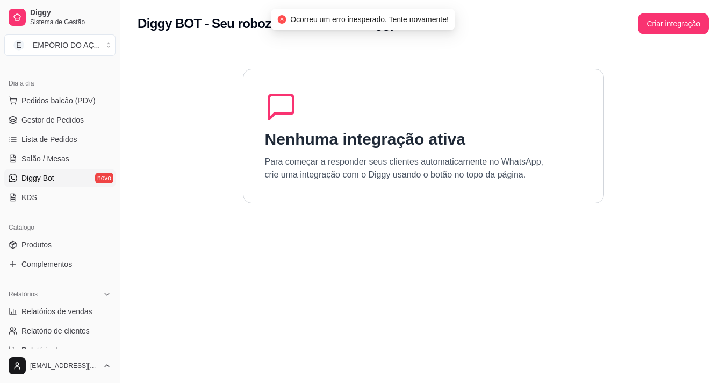
click at [424, 151] on div "Nenhuma integração ativa Para começar a responder seus clientes automaticamente…" at bounding box center [423, 136] width 361 height 134
